Goal: Task Accomplishment & Management: Use online tool/utility

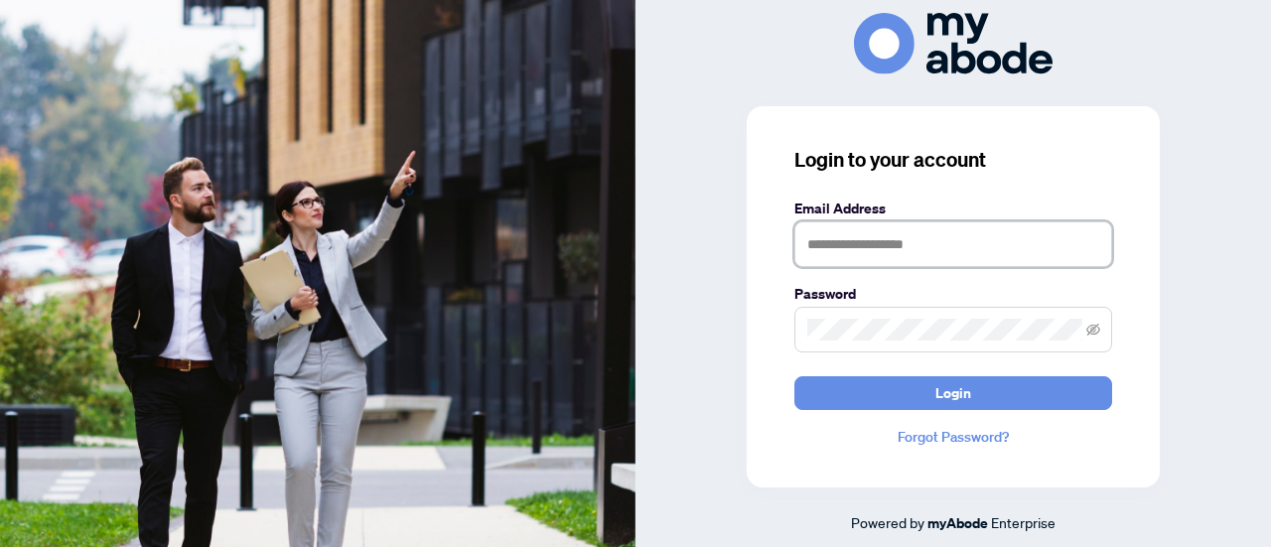
type input "**********"
click at [1102, 332] on span at bounding box center [954, 330] width 318 height 46
click at [1093, 333] on icon "eye-invisible" at bounding box center [1094, 330] width 14 height 14
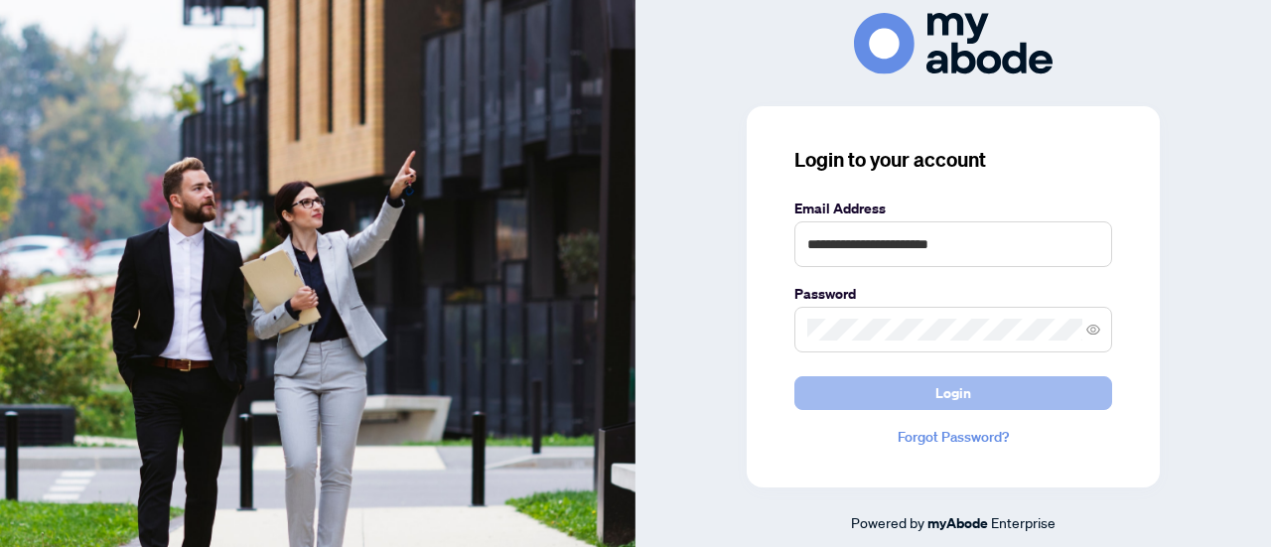
click at [948, 394] on span "Login" at bounding box center [954, 393] width 36 height 32
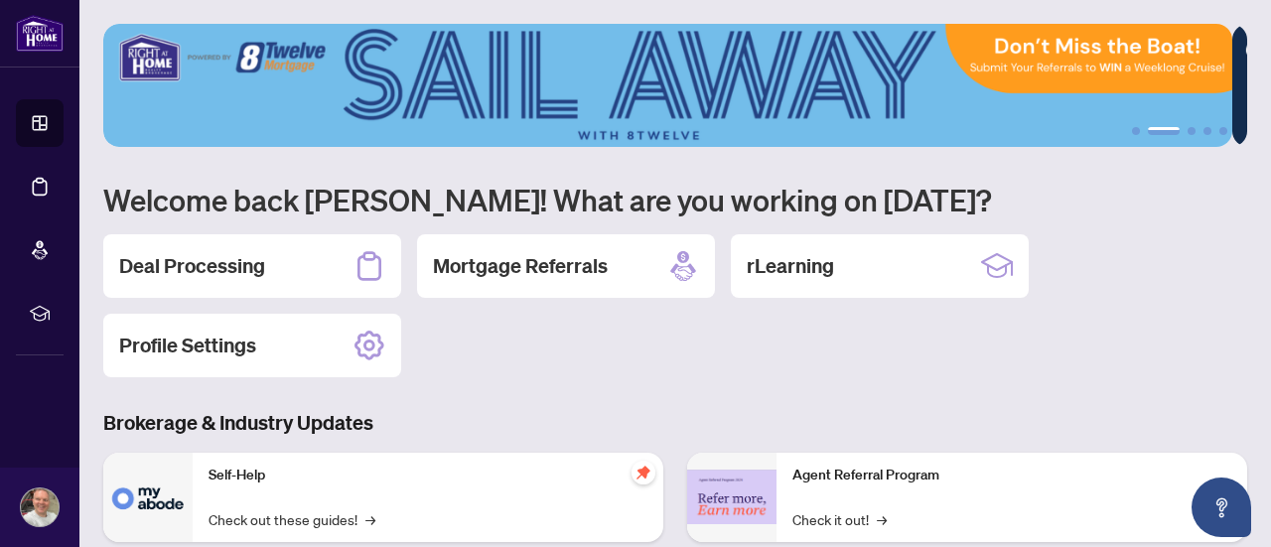
click at [237, 255] on h2 "Deal Processing" at bounding box center [192, 266] width 146 height 28
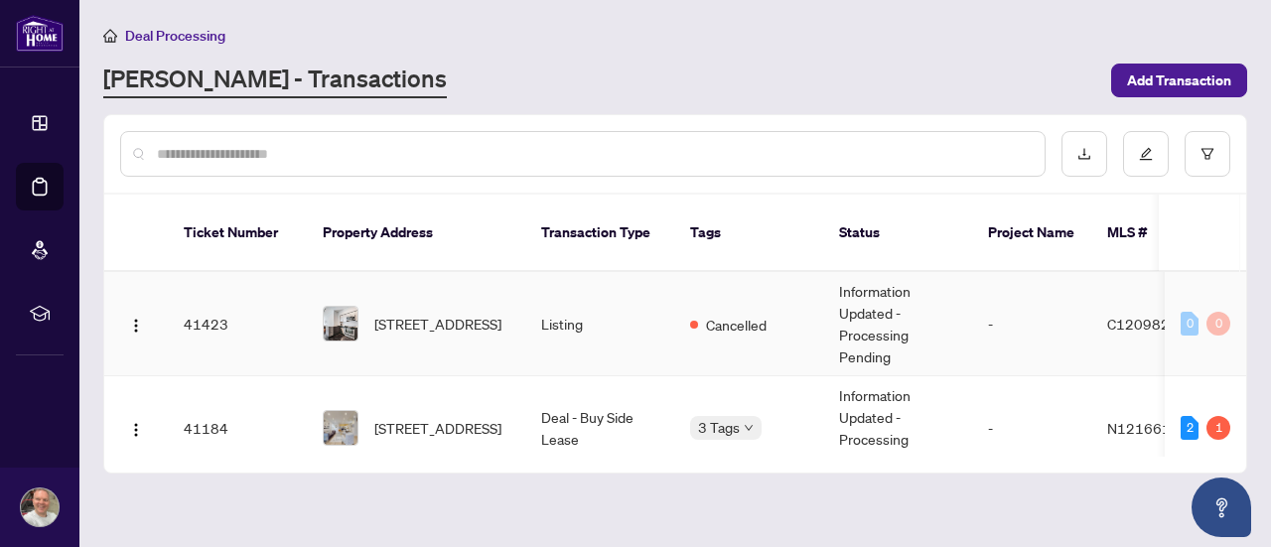
click at [1033, 279] on td "-" at bounding box center [1031, 324] width 119 height 104
click at [665, 296] on td "Listing" at bounding box center [599, 324] width 149 height 104
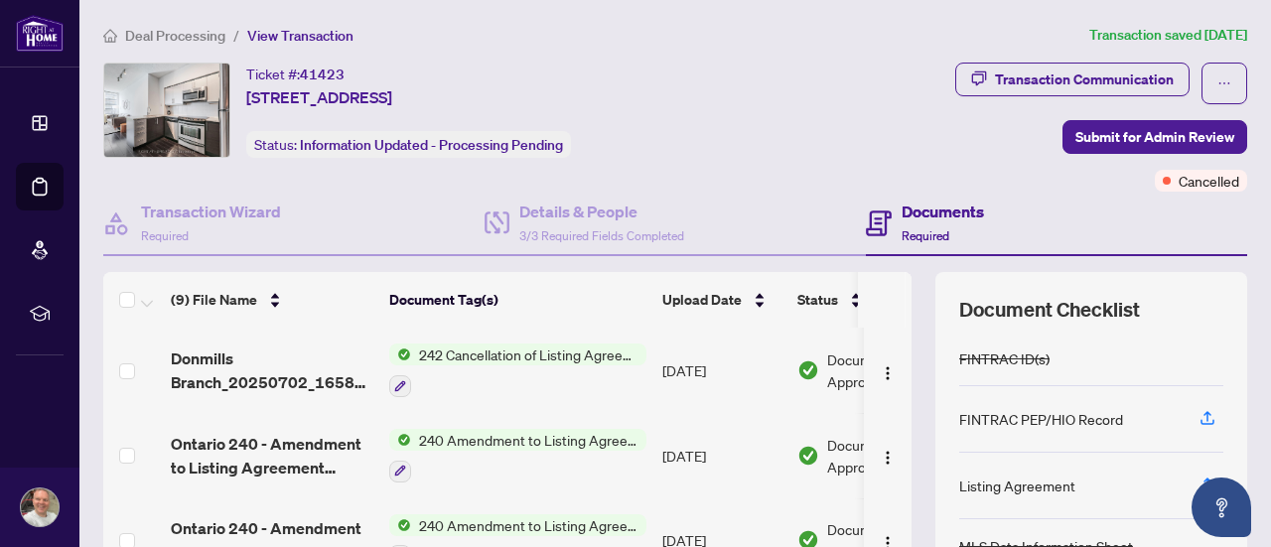
click at [593, 366] on div "242 Cancellation of Listing Agreement - Authority to Offer for Sale" at bounding box center [517, 371] width 257 height 54
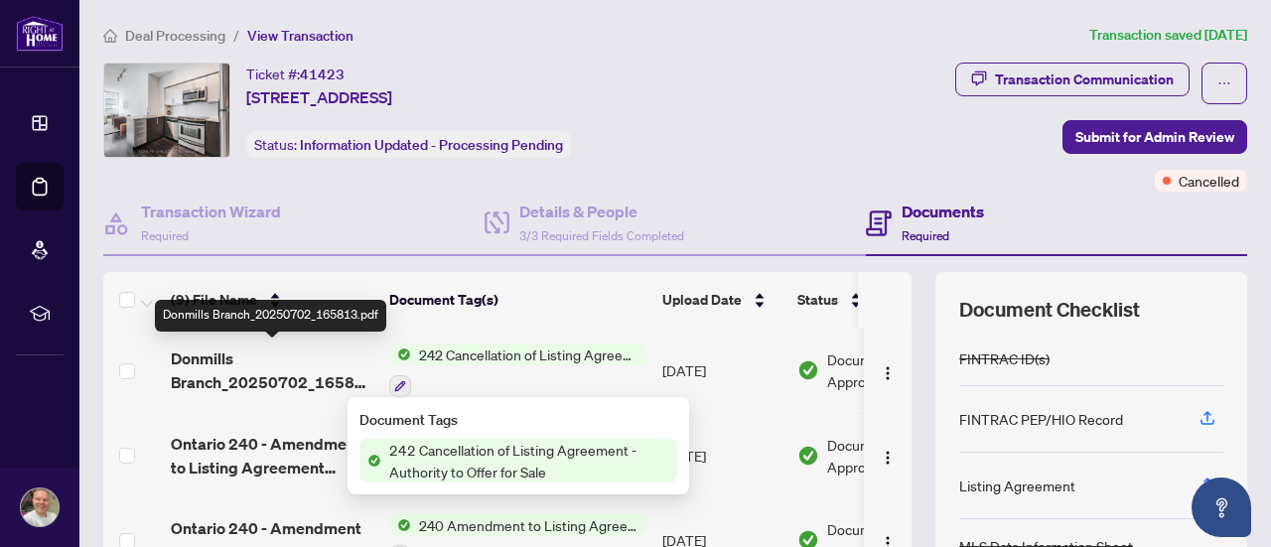
click at [326, 386] on span "Donmills Branch_20250702_165813.pdf" at bounding box center [272, 371] width 203 height 48
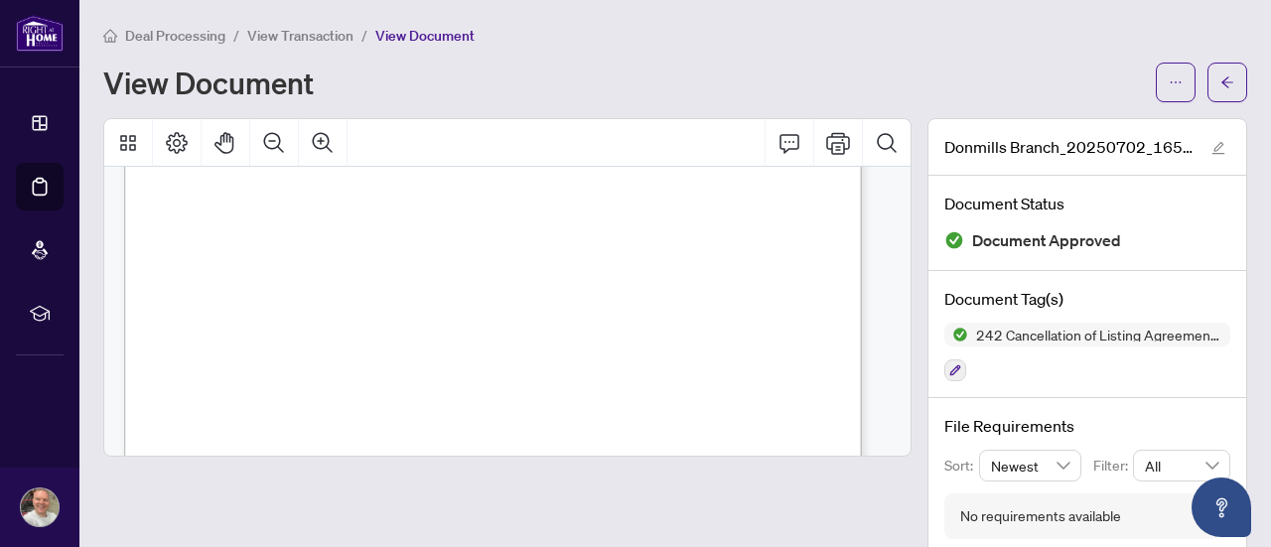
scroll to position [1589, 0]
